Goal: Information Seeking & Learning: Learn about a topic

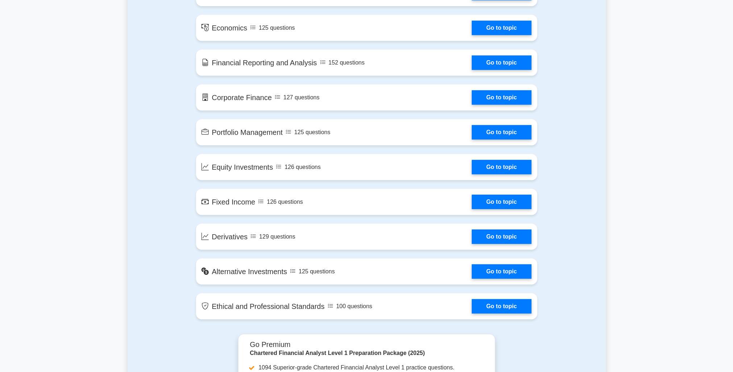
scroll to position [471, 0]
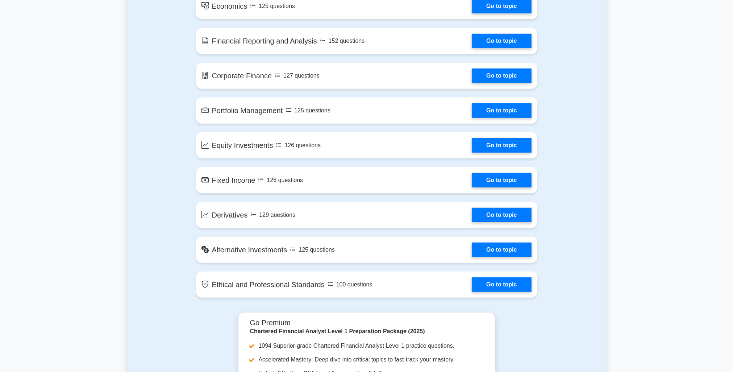
click at [485, 282] on link "Go to topic" at bounding box center [501, 284] width 59 height 14
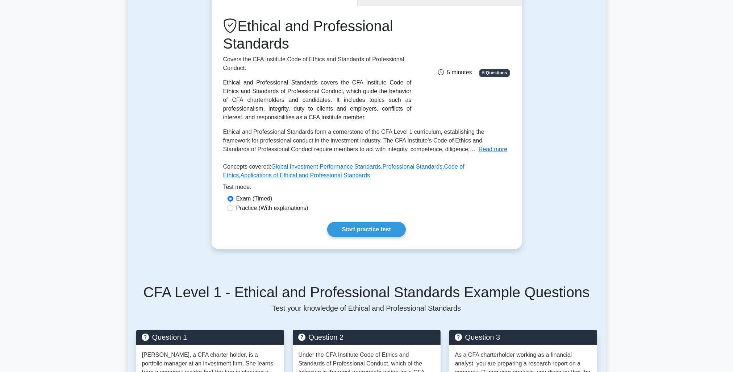
scroll to position [109, 0]
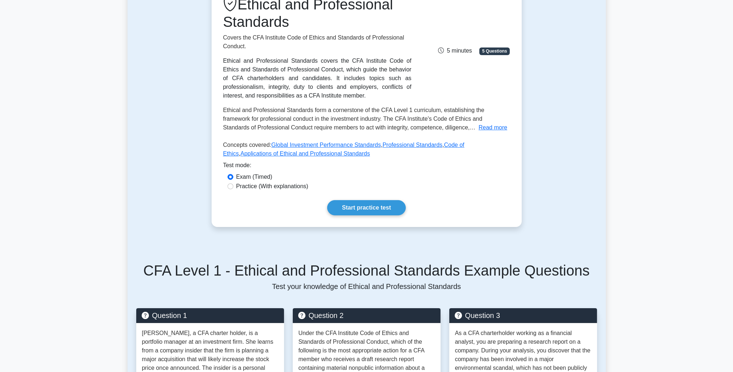
click at [370, 210] on link "Start practice test" at bounding box center [366, 207] width 79 height 15
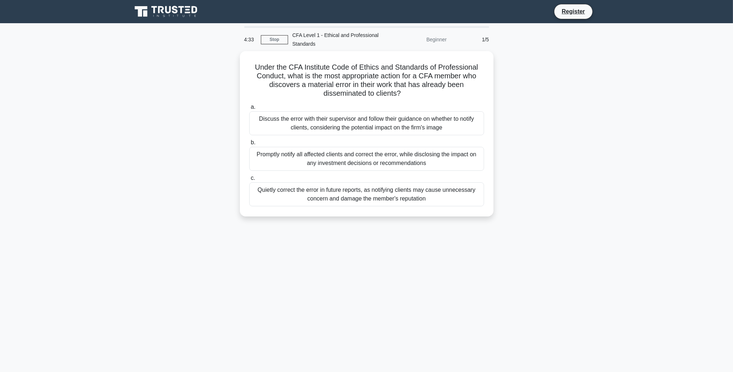
click at [362, 160] on div "Promptly notify all affected clients and correct the error, while disclosing th…" at bounding box center [366, 159] width 235 height 24
click at [249, 145] on input "b. Promptly notify all affected clients and correct the error, while disclosing…" at bounding box center [249, 142] width 0 height 5
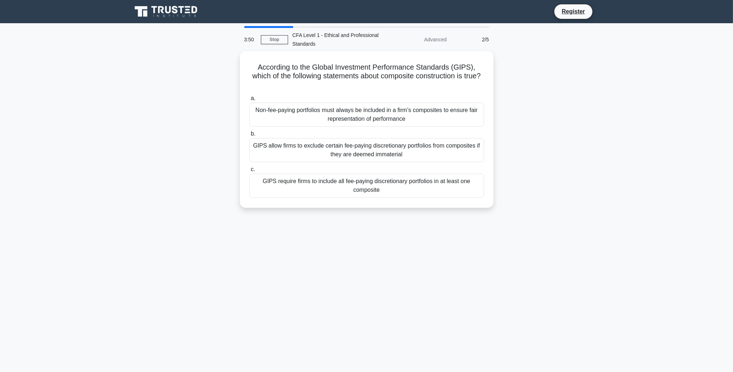
click at [328, 138] on div "GIPS allow firms to exclude certain fee-paying discretionary portfolios from co…" at bounding box center [366, 150] width 235 height 24
click at [249, 136] on input "b. GIPS allow firms to exclude certain fee-paying discretionary portfolios from…" at bounding box center [249, 134] width 0 height 5
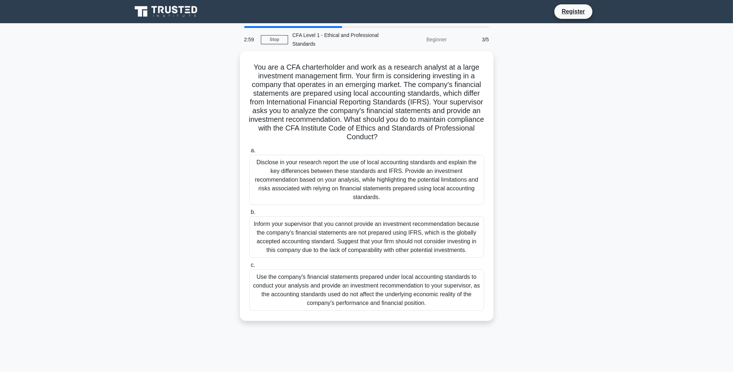
click at [355, 172] on div "Disclose in your research report the use of local accounting standards and expl…" at bounding box center [366, 180] width 235 height 50
click at [249, 153] on input "a. Disclose in your research report the use of local accounting standards and e…" at bounding box center [249, 150] width 0 height 5
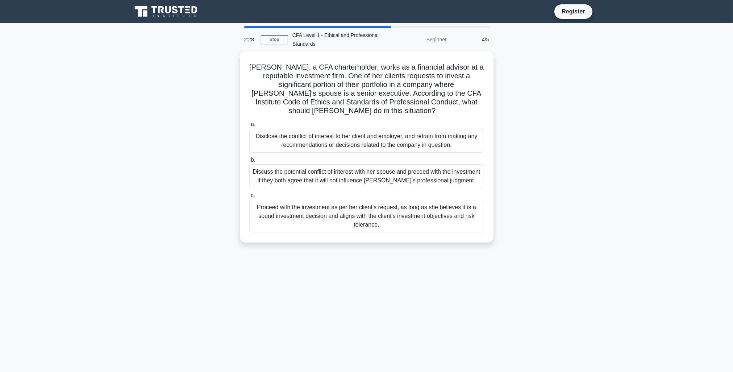
click at [325, 130] on div "Disclose the conflict of interest to her client and employer, and refrain from …" at bounding box center [366, 141] width 235 height 24
click at [249, 127] on input "a. Disclose the conflict of interest to her client and employer, and refrain fr…" at bounding box center [249, 124] width 0 height 5
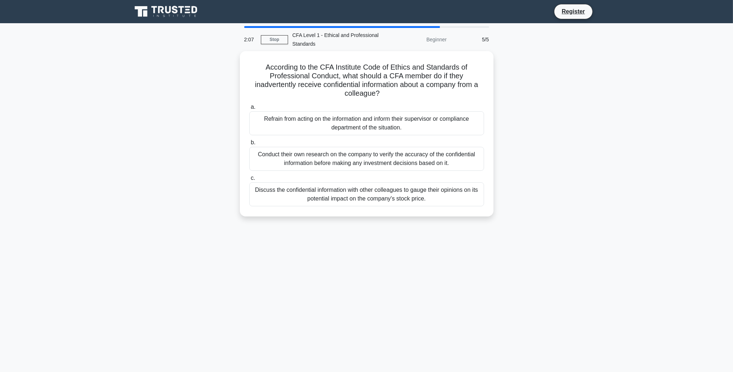
click at [360, 115] on div "Refrain from acting on the information and inform their supervisor or complianc…" at bounding box center [366, 123] width 235 height 24
click at [249, 109] on input "a. Refrain from acting on the information and inform their supervisor or compli…" at bounding box center [249, 107] width 0 height 5
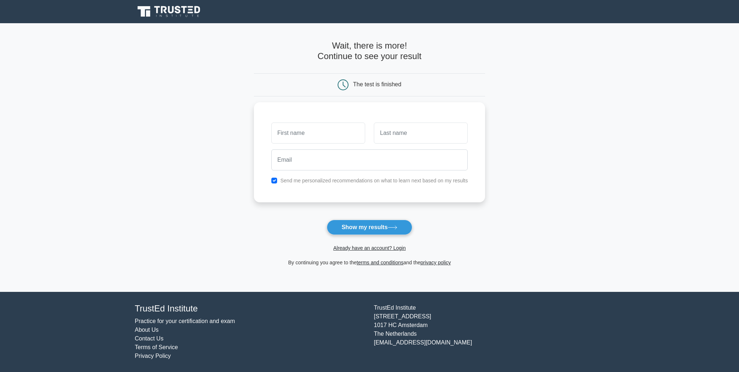
click at [322, 130] on input "text" at bounding box center [318, 133] width 94 height 21
type input "[PERSON_NAME]"
type input "McVeigh"
click at [270, 180] on div "Send me personalized recommendations on what to learn next based on my results" at bounding box center [370, 180] width 206 height 9
click at [273, 180] on input "checkbox" at bounding box center [274, 181] width 6 height 6
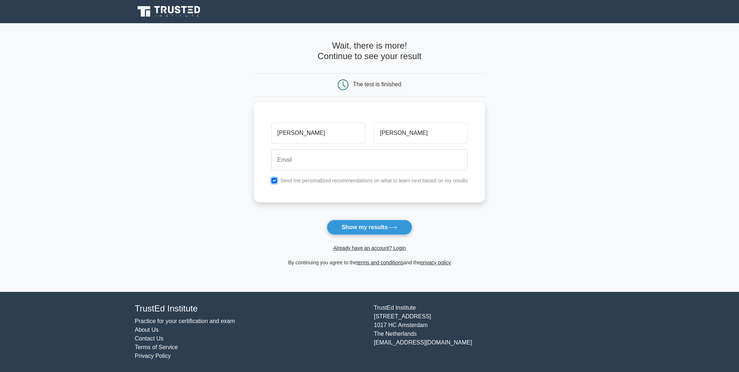
checkbox input "false"
click at [293, 162] on input "email" at bounding box center [369, 159] width 197 height 21
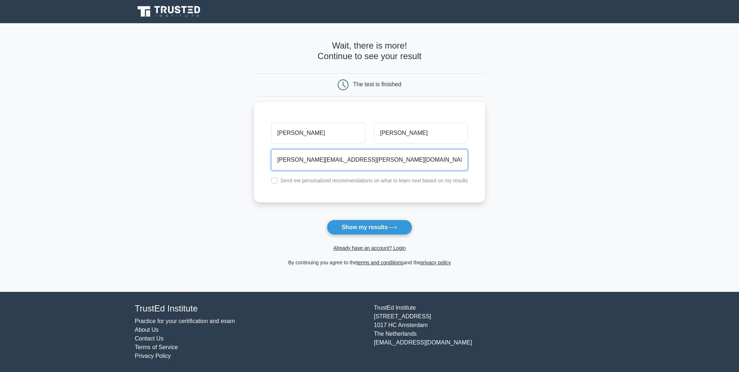
type input "oliver.mcveigh@lloydsbanking.com"
click at [359, 226] on button "Show my results" at bounding box center [370, 227] width 86 height 15
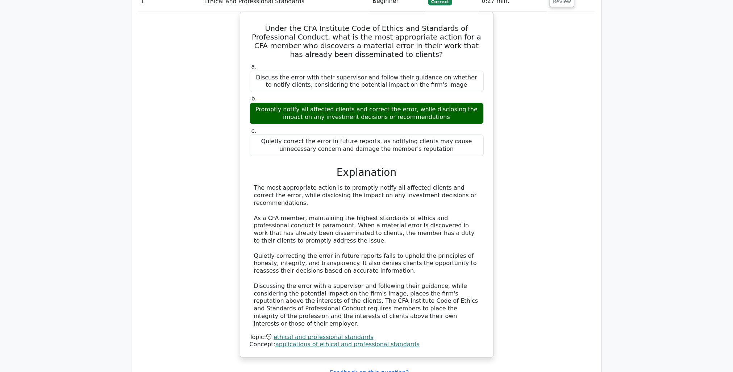
scroll to position [581, 0]
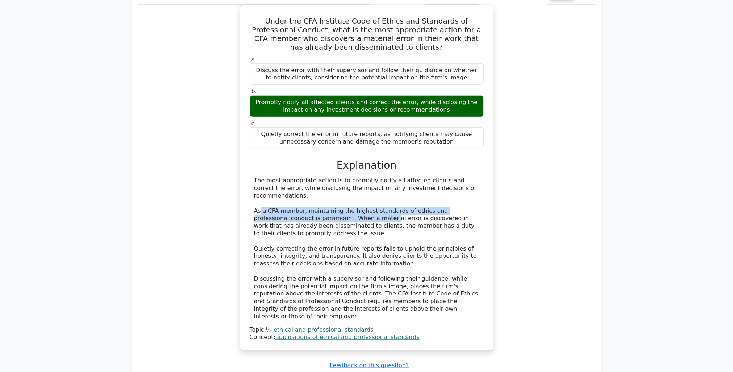
drag, startPoint x: 259, startPoint y: 165, endPoint x: 351, endPoint y: 171, distance: 92.3
click at [350, 177] on div "The most appropriate action is to promptly notify all affected clients and corr…" at bounding box center [366, 248] width 225 height 143
click at [353, 177] on div "The most appropriate action is to promptly notify all affected clients and corr…" at bounding box center [366, 248] width 225 height 143
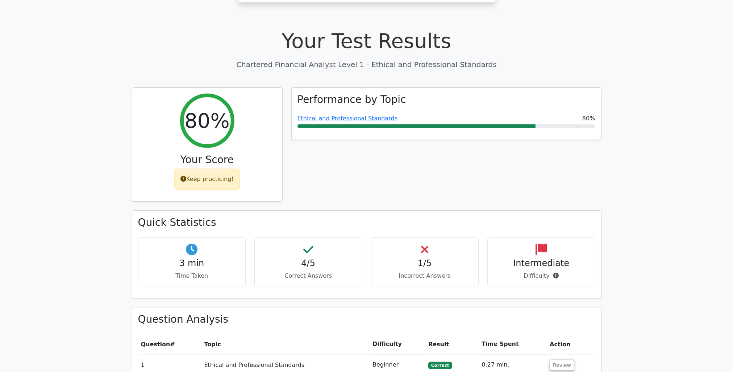
scroll to position [181, 0]
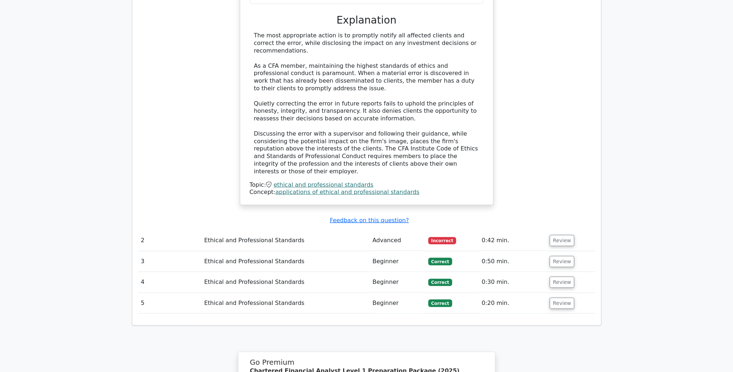
click at [550, 235] on button "Review" at bounding box center [562, 240] width 25 height 11
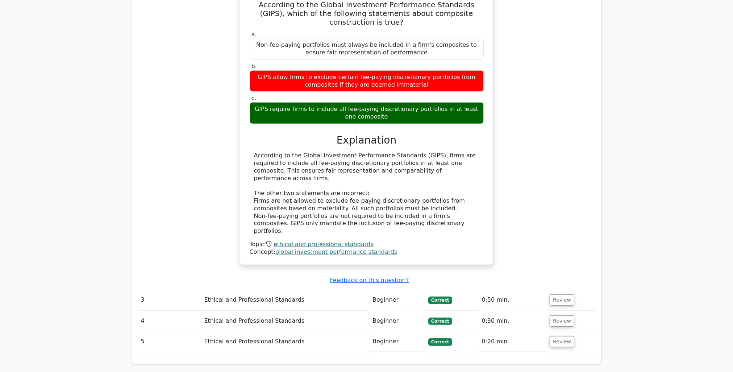
scroll to position [1011, 0]
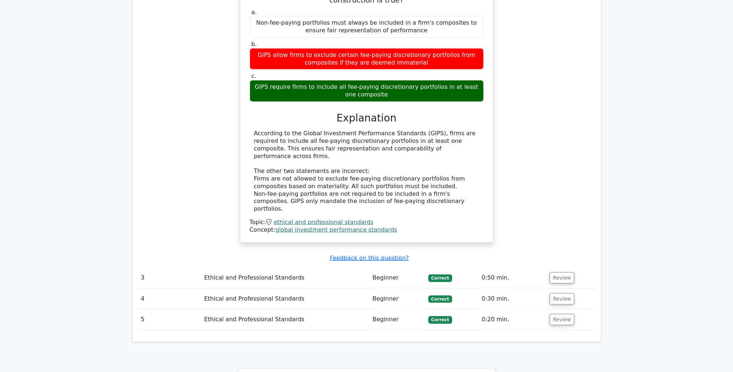
click at [561, 272] on button "Review" at bounding box center [562, 277] width 25 height 11
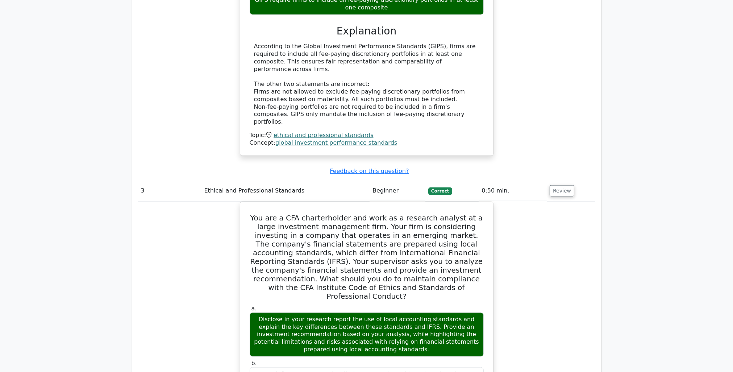
scroll to position [1121, 0]
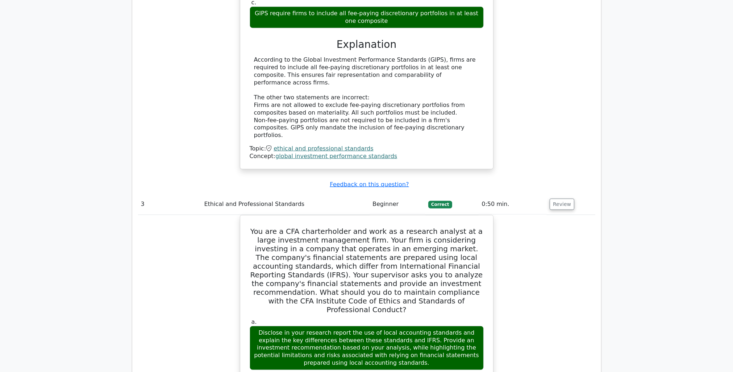
click at [563, 199] on button "Review" at bounding box center [562, 204] width 25 height 11
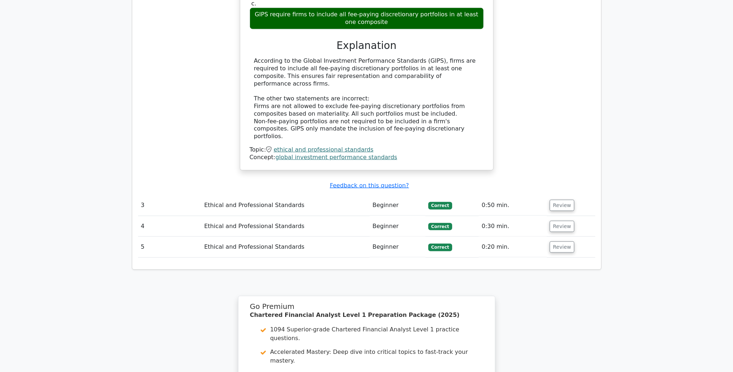
click at [551, 221] on button "Review" at bounding box center [562, 226] width 25 height 11
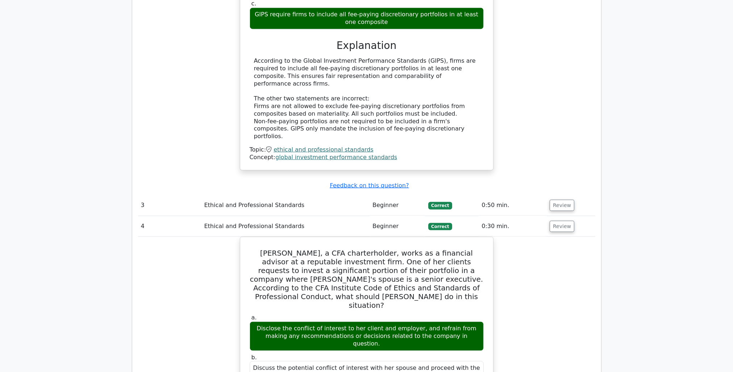
scroll to position [1089, 0]
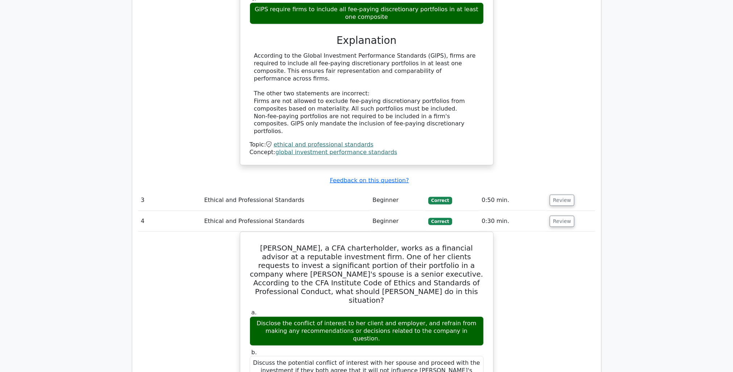
click at [551, 216] on button "Review" at bounding box center [562, 221] width 25 height 11
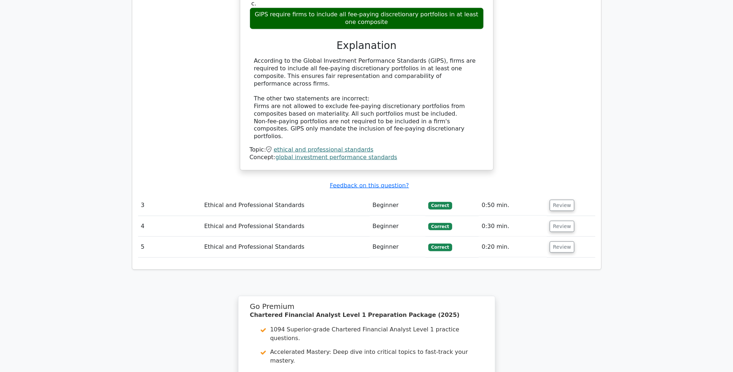
click at [553, 241] on button "Review" at bounding box center [562, 246] width 25 height 11
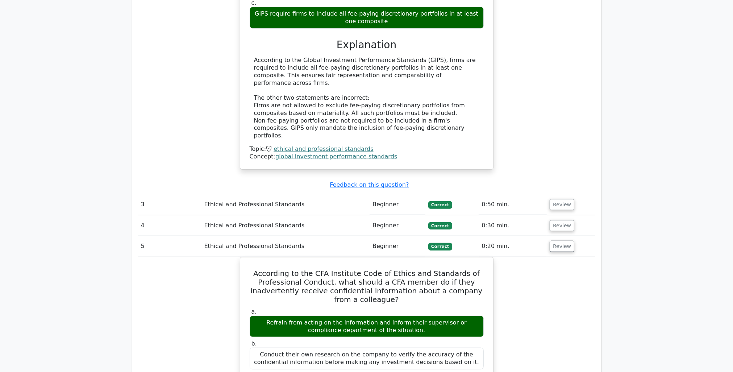
click at [552, 241] on button "Review" at bounding box center [562, 246] width 25 height 11
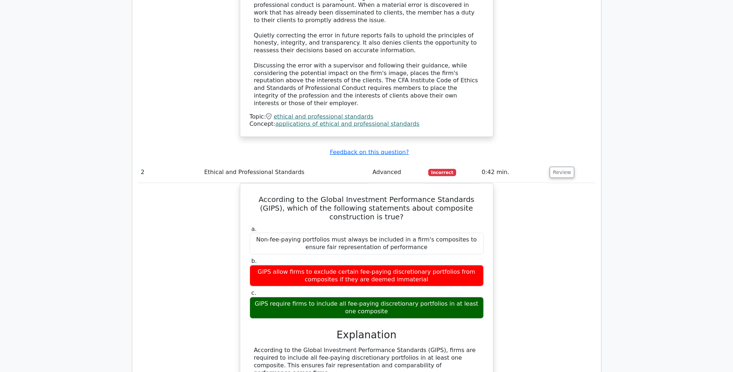
click at [560, 167] on button "Review" at bounding box center [562, 172] width 25 height 11
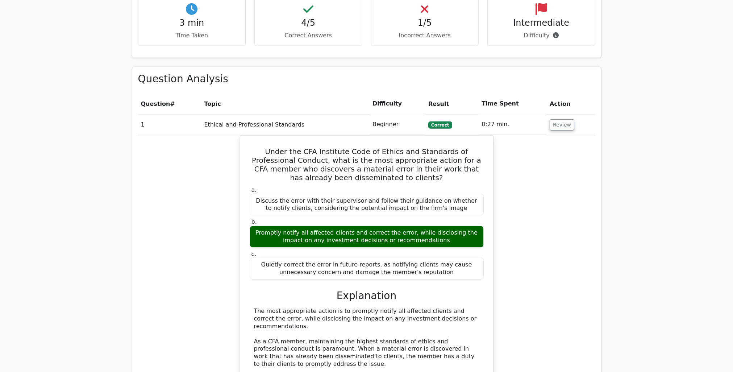
scroll to position [363, 0]
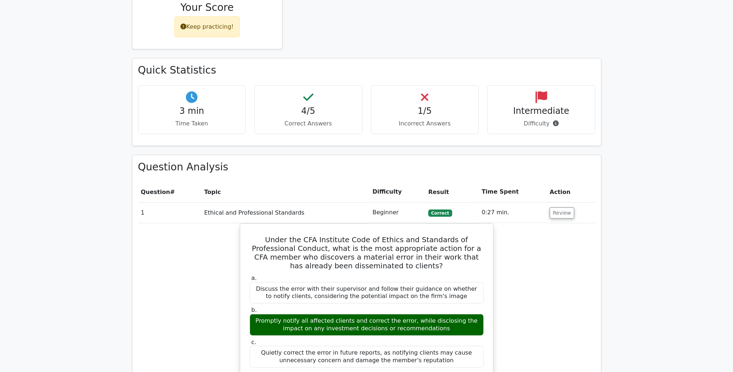
click at [562, 207] on button "Review" at bounding box center [562, 212] width 25 height 11
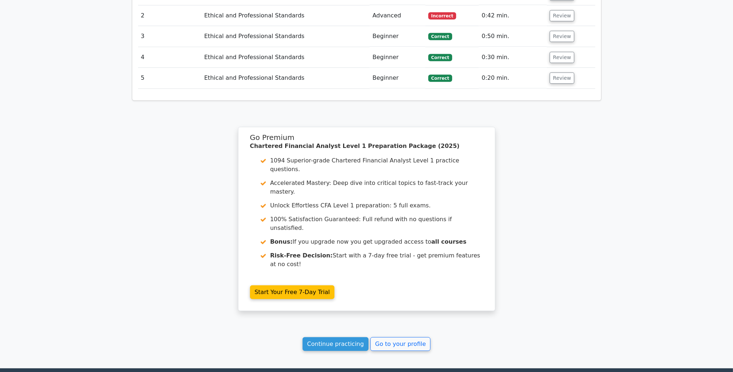
scroll to position [591, 0]
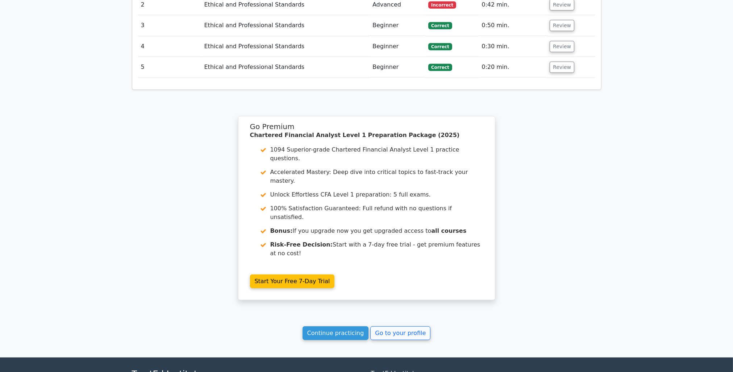
click at [349, 326] on link "Continue practicing" at bounding box center [336, 333] width 66 height 14
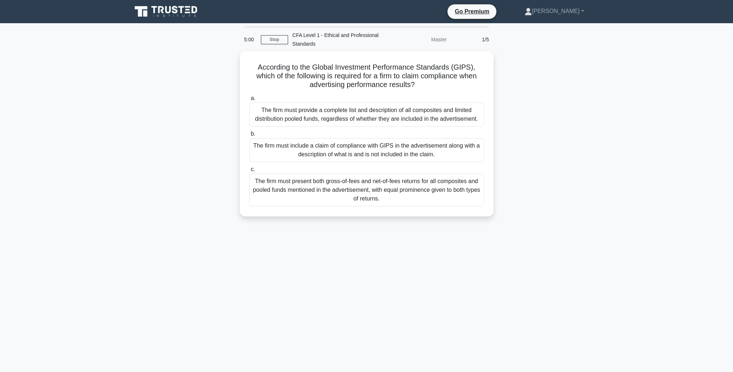
scroll to position [0, 0]
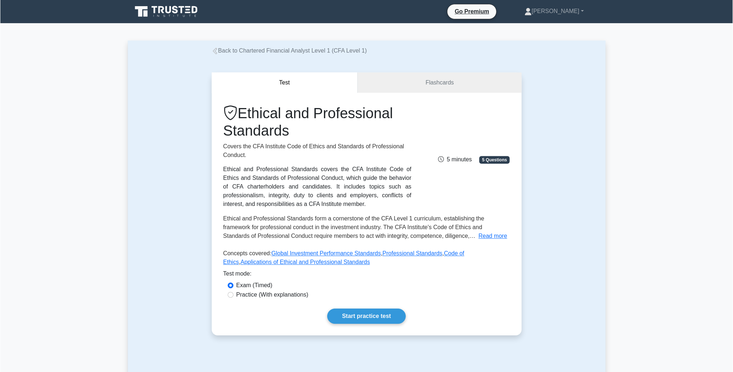
scroll to position [1, 0]
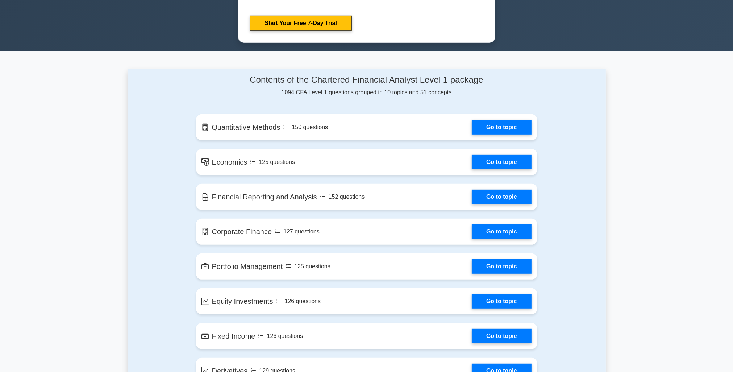
scroll to position [435, 0]
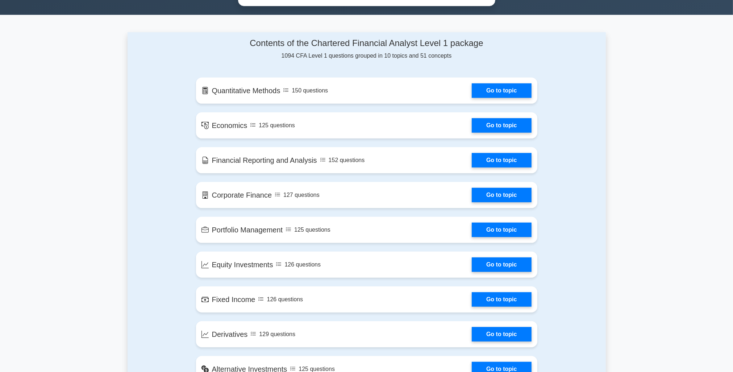
click at [489, 159] on link "Go to topic" at bounding box center [501, 160] width 59 height 14
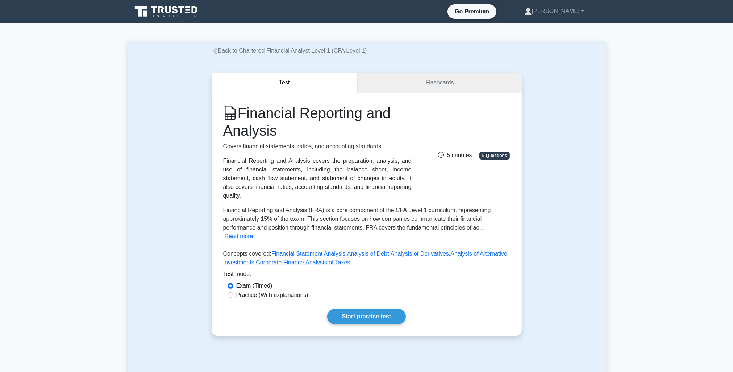
click at [358, 316] on link "Start practice test" at bounding box center [366, 316] width 79 height 15
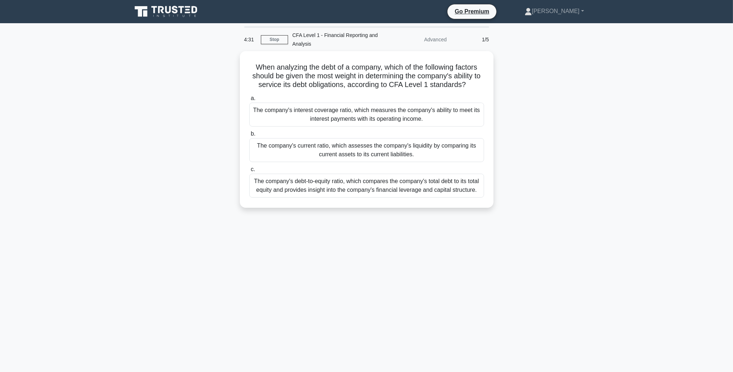
click at [404, 147] on div "The company's current ratio, which assesses the company's liquidity by comparin…" at bounding box center [366, 150] width 235 height 24
click at [249, 136] on input "b. The company's current ratio, which assesses the company's liquidity by compa…" at bounding box center [249, 134] width 0 height 5
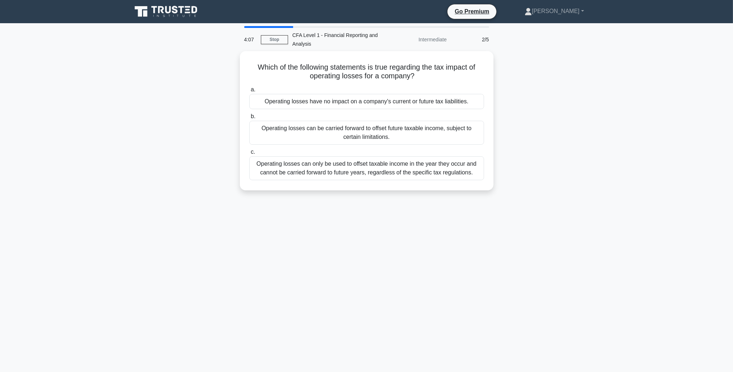
click at [373, 136] on div "Operating losses can be carried forward to offset future taxable income, subjec…" at bounding box center [366, 133] width 235 height 24
click at [249, 119] on input "b. Operating losses can be carried forward to offset future taxable income, sub…" at bounding box center [249, 116] width 0 height 5
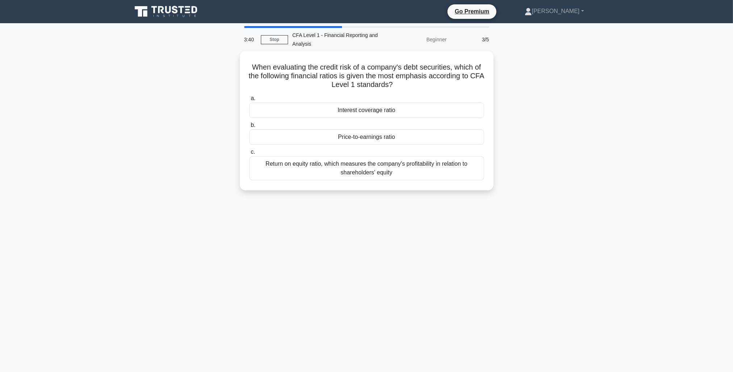
click at [375, 115] on div "Interest coverage ratio" at bounding box center [366, 110] width 235 height 15
click at [249, 101] on input "a. Interest coverage ratio" at bounding box center [249, 98] width 0 height 5
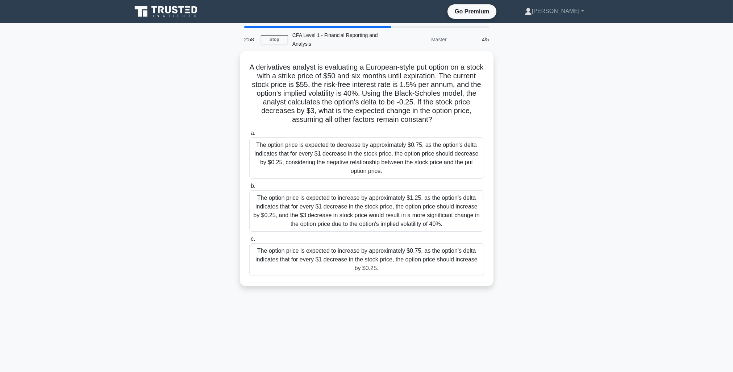
click at [368, 208] on div "The option price is expected to increase by approximately $1.25, as the option'…" at bounding box center [366, 210] width 235 height 41
click at [249, 188] on input "b. The option price is expected to increase by approximately $1.25, as the opti…" at bounding box center [249, 186] width 0 height 5
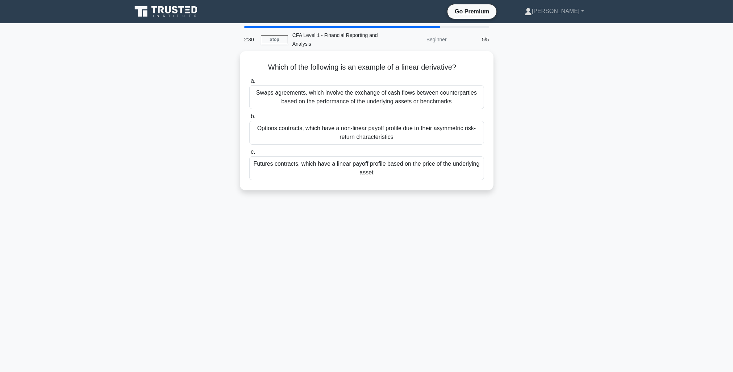
click at [346, 165] on div "Futures contracts, which have a linear payoff profile based on the price of the…" at bounding box center [366, 168] width 235 height 24
click at [249, 154] on input "c. Futures contracts, which have a linear payoff profile based on the price of …" at bounding box center [249, 152] width 0 height 5
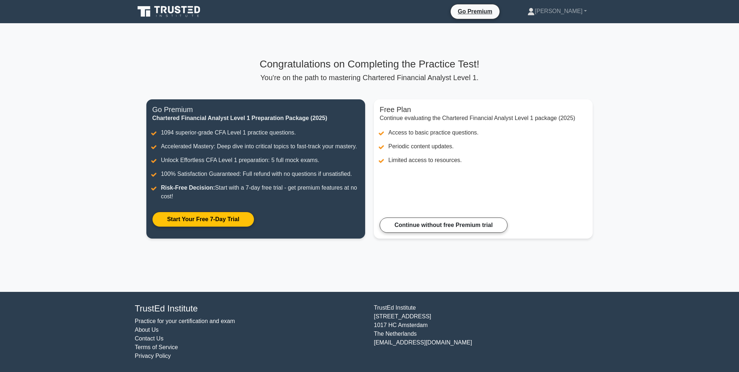
click at [415, 225] on link "Continue without free Premium trial" at bounding box center [444, 224] width 128 height 15
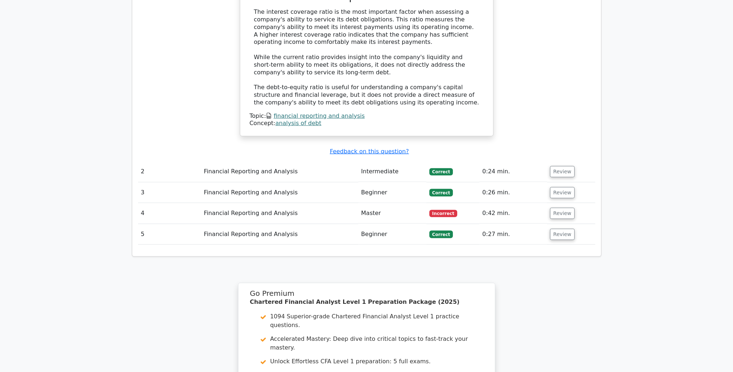
scroll to position [794, 0]
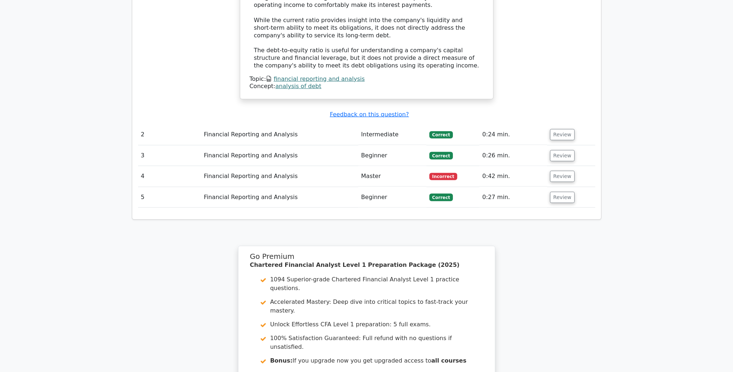
click at [555, 192] on button "Review" at bounding box center [562, 197] width 25 height 11
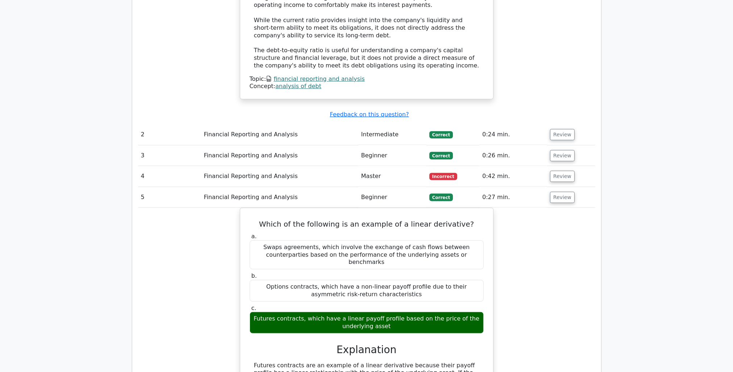
scroll to position [795, 0]
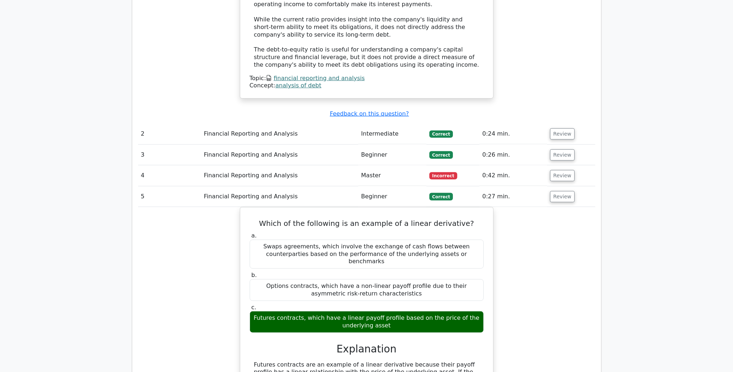
click at [560, 149] on button "Review" at bounding box center [562, 154] width 25 height 11
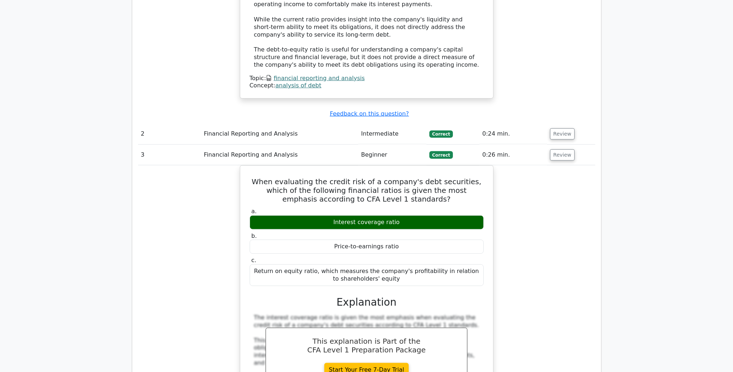
scroll to position [796, 0]
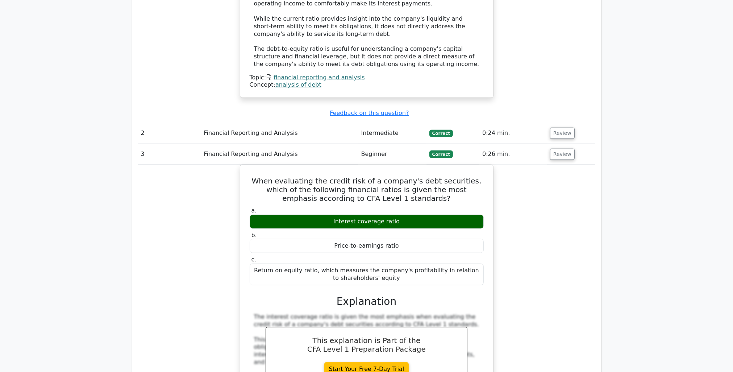
click at [560, 123] on td "Review" at bounding box center [571, 133] width 48 height 21
click at [563, 128] on button "Review" at bounding box center [562, 133] width 25 height 11
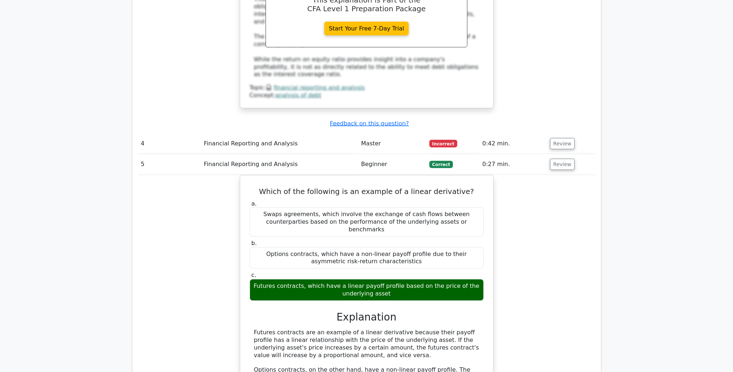
scroll to position [1593, 0]
